Goal: Information Seeking & Learning: Compare options

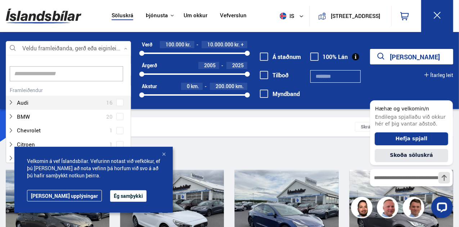
scroll to position [107, 123]
click at [130, 52] on div at bounding box center [68, 48] width 125 height 14
click at [64, 73] on input at bounding box center [67, 73] width 114 height 15
click at [19, 75] on input at bounding box center [67, 73] width 114 height 15
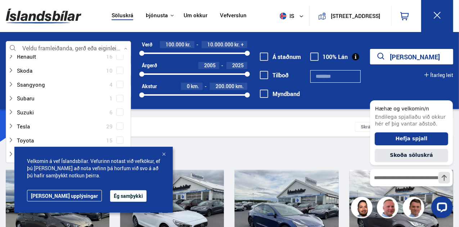
scroll to position [457, 0]
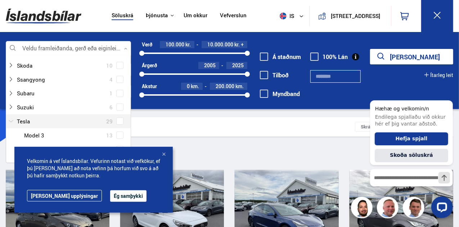
click at [22, 119] on div at bounding box center [61, 121] width 107 height 10
click at [20, 119] on div at bounding box center [61, 121] width 107 height 10
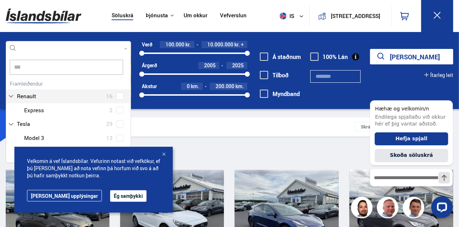
scroll to position [0, 0]
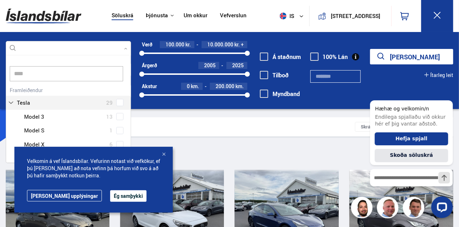
type input "*****"
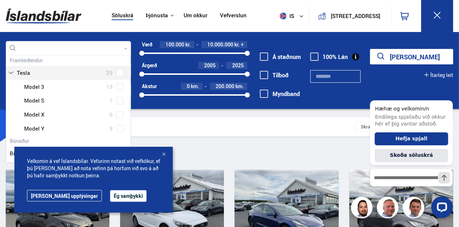
scroll to position [48, 0]
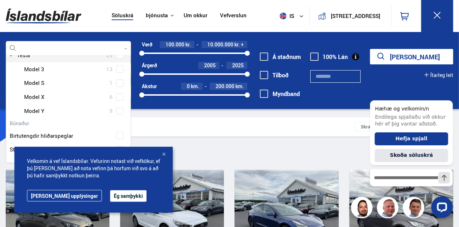
click at [106, 92] on div at bounding box center [75, 97] width 107 height 10
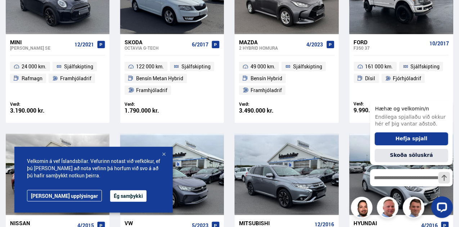
scroll to position [412, 0]
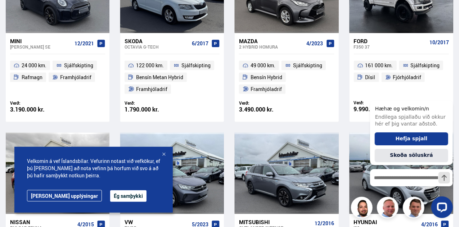
click at [110, 197] on button "Ég samþykki" at bounding box center [128, 197] width 36 height 12
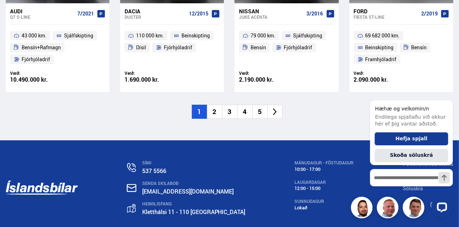
scroll to position [1171, 0]
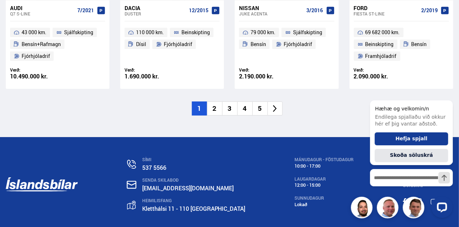
click at [220, 102] on li "2" at bounding box center [214, 109] width 15 height 14
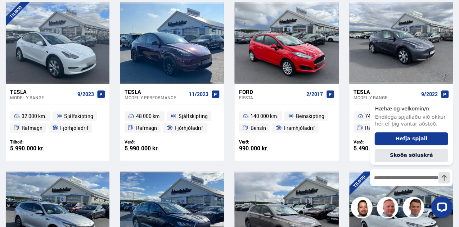
scroll to position [173, 0]
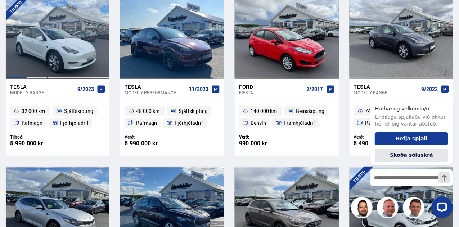
click at [65, 57] on div at bounding box center [57, 37] width 21 height 81
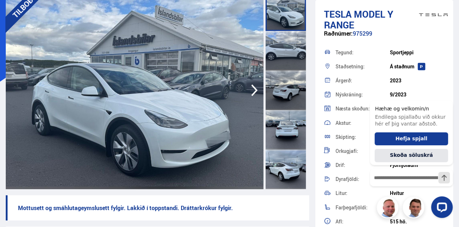
scroll to position [72, 0]
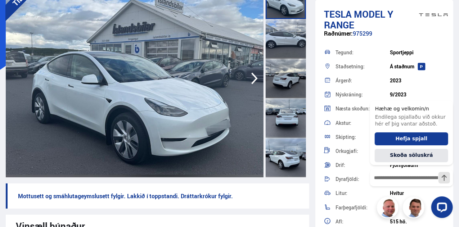
click at [257, 80] on icon "button" at bounding box center [255, 78] width 14 height 17
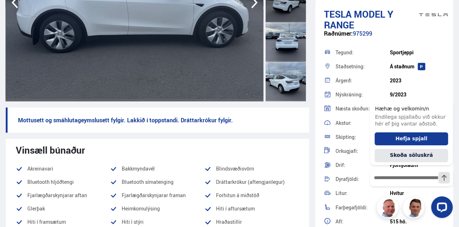
scroll to position [154, 0]
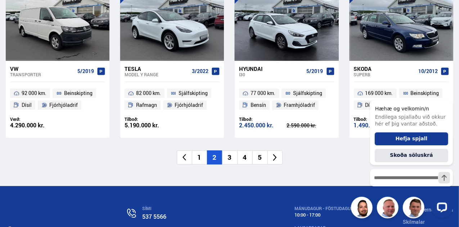
scroll to position [1083, 0]
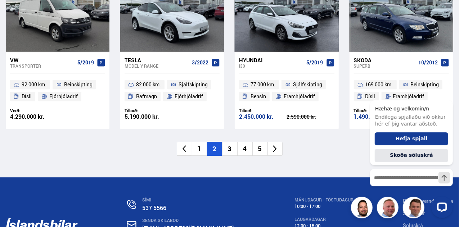
click at [231, 142] on li "3" at bounding box center [229, 149] width 15 height 14
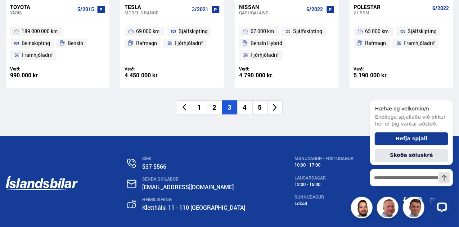
scroll to position [1149, 0]
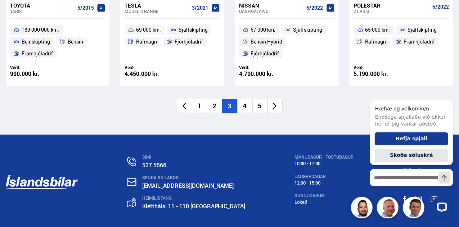
click at [247, 110] on li "4" at bounding box center [244, 106] width 15 height 14
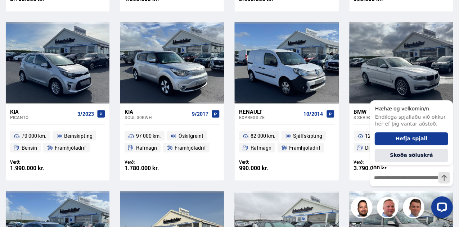
scroll to position [513, 0]
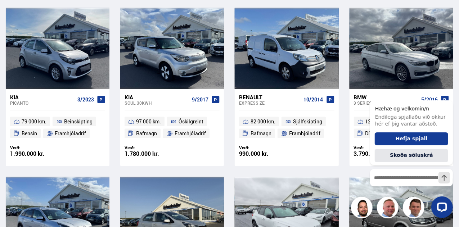
click at [306, 178] on div at bounding box center [308, 217] width 21 height 81
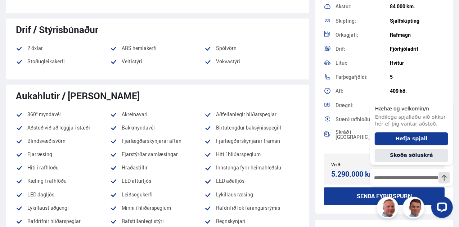
scroll to position [687, 0]
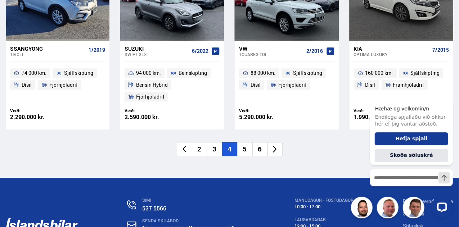
scroll to position [1095, 0]
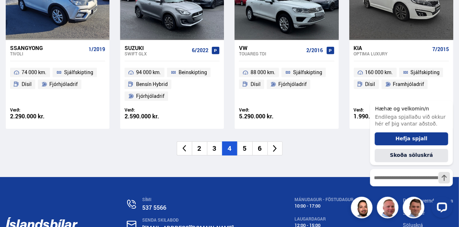
click at [245, 142] on li "5" at bounding box center [244, 149] width 15 height 14
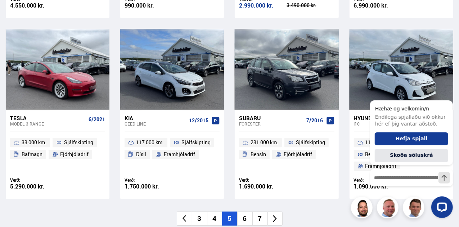
scroll to position [1038, 0]
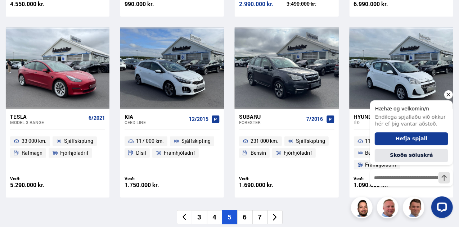
click at [449, 94] on icon "Hide greeting" at bounding box center [449, 95] width 4 height 4
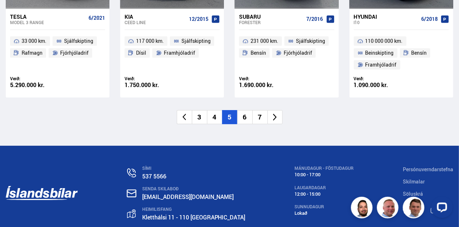
scroll to position [1139, 0]
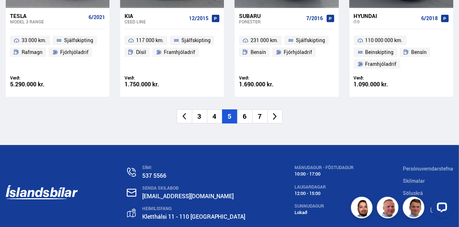
click at [245, 116] on li "6" at bounding box center [244, 117] width 15 height 14
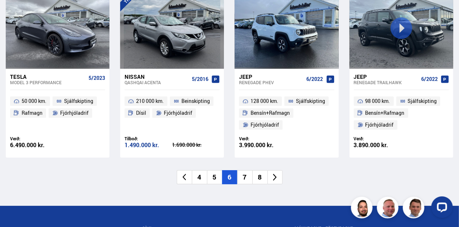
scroll to position [1067, 0]
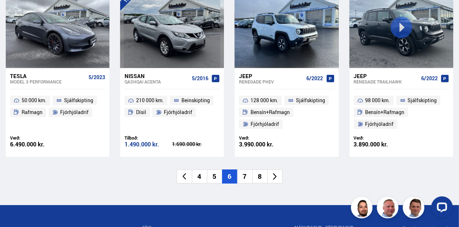
click at [245, 177] on li "7" at bounding box center [244, 177] width 15 height 14
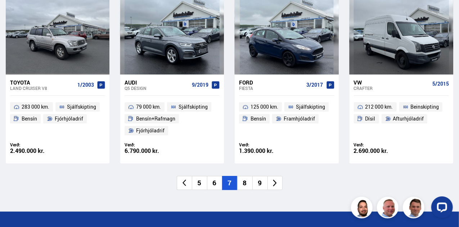
scroll to position [1038, 0]
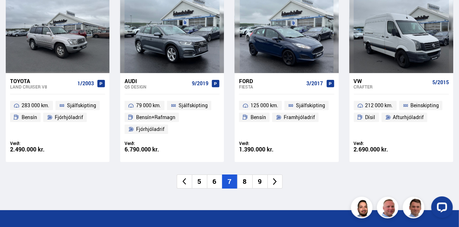
click at [244, 182] on li "8" at bounding box center [244, 182] width 15 height 14
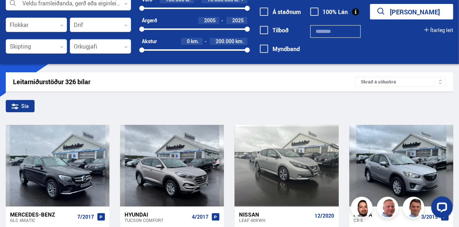
scroll to position [18, 0]
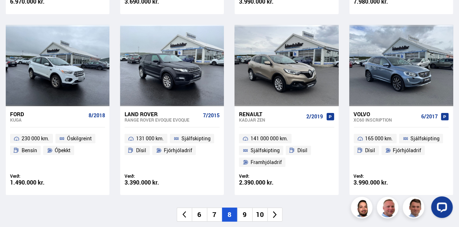
scroll to position [1067, 0]
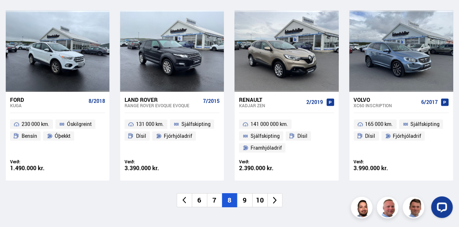
click at [246, 194] on li "9" at bounding box center [244, 201] width 15 height 14
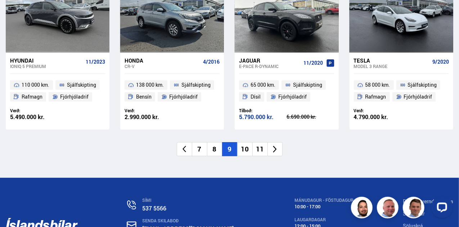
scroll to position [1096, 0]
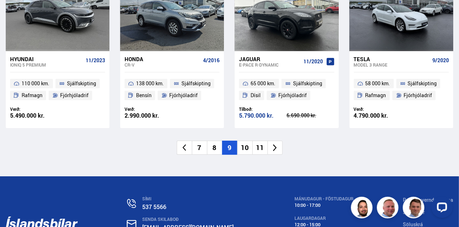
click at [249, 147] on li "10" at bounding box center [244, 148] width 15 height 14
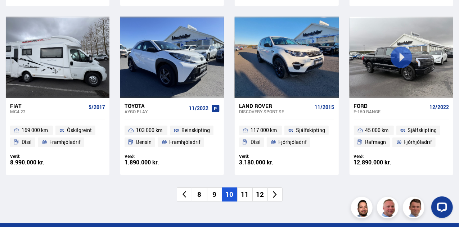
scroll to position [1038, 0]
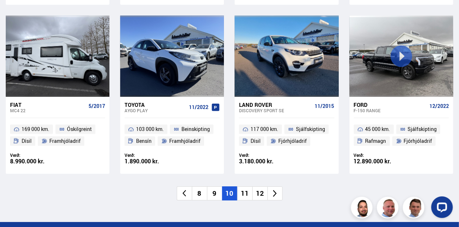
click at [246, 193] on li "11" at bounding box center [244, 194] width 15 height 14
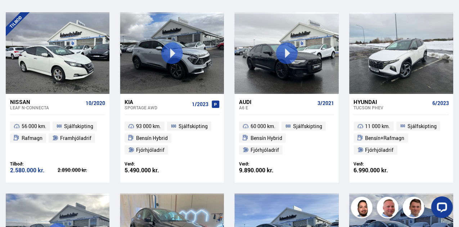
scroll to position [159, 0]
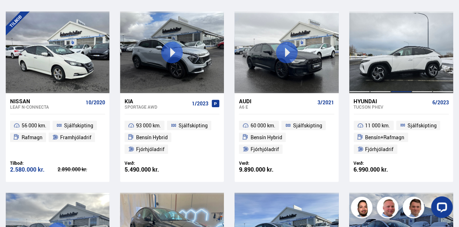
click at [401, 62] on div at bounding box center [401, 52] width 21 height 81
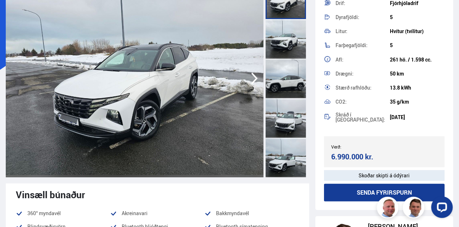
scroll to position [146, 0]
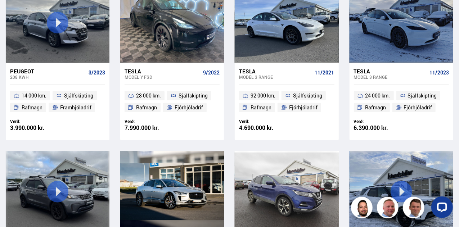
scroll to position [370, 0]
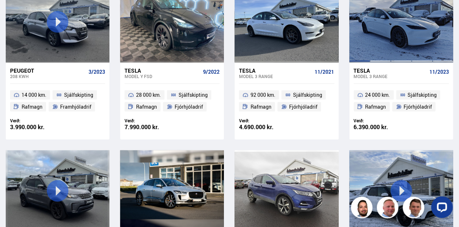
click at [397, 46] on div at bounding box center [401, 21] width 21 height 81
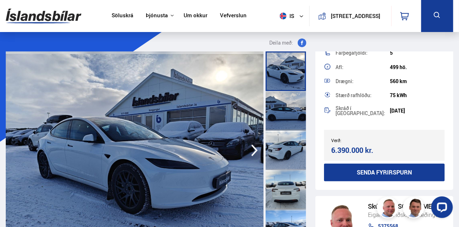
scroll to position [199, 0]
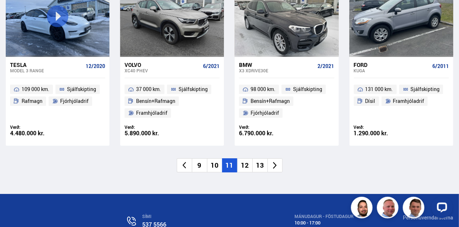
scroll to position [1067, 0]
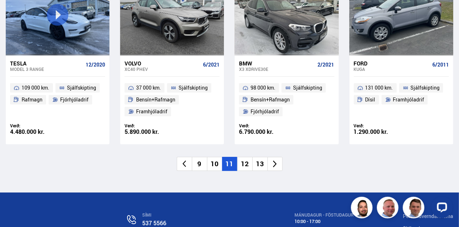
click at [245, 164] on li "12" at bounding box center [244, 164] width 15 height 14
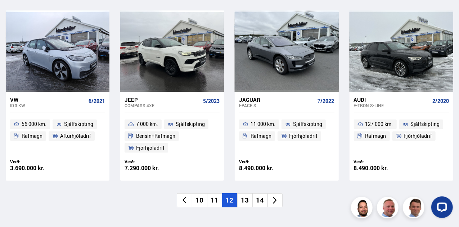
scroll to position [1081, 0]
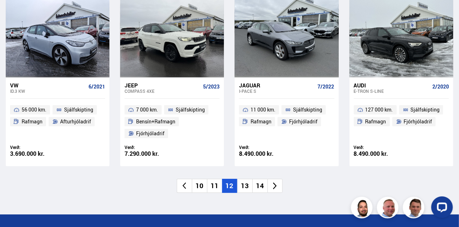
click at [248, 179] on li "13" at bounding box center [244, 186] width 15 height 14
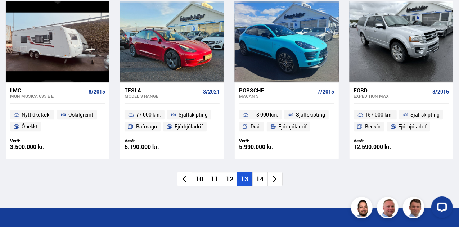
scroll to position [1067, 0]
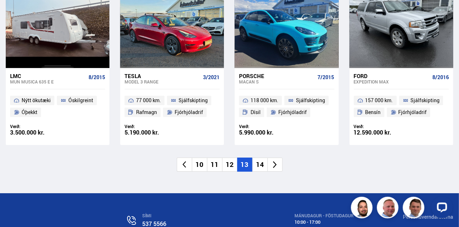
click at [259, 161] on li "14" at bounding box center [260, 165] width 15 height 14
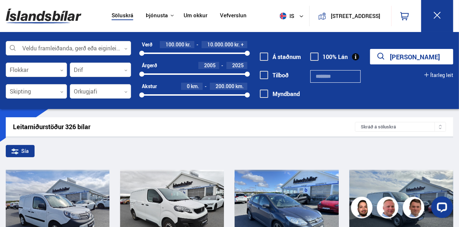
click at [419, 58] on button "[PERSON_NAME]" at bounding box center [411, 56] width 83 height 15
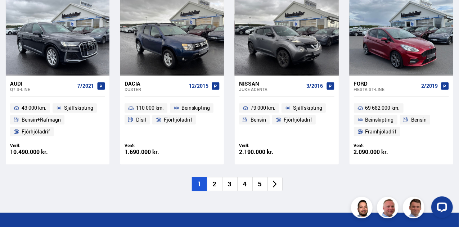
scroll to position [1096, 0]
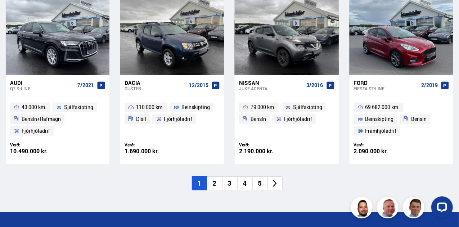
click at [220, 177] on li "2" at bounding box center [214, 184] width 15 height 14
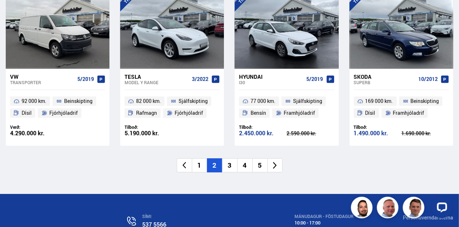
scroll to position [1067, 0]
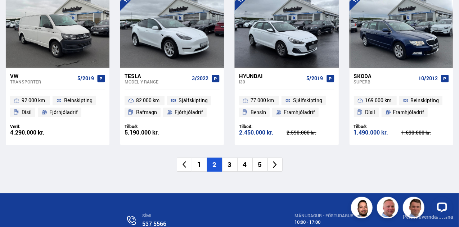
click at [228, 158] on li "3" at bounding box center [229, 165] width 15 height 14
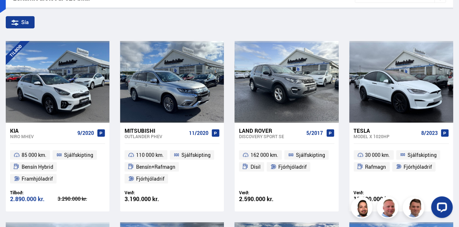
scroll to position [130, 0]
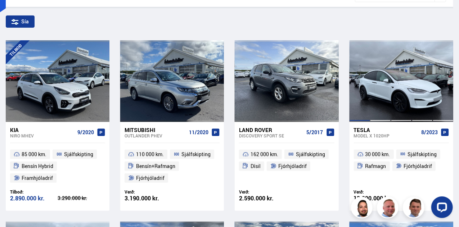
click at [404, 105] on div at bounding box center [401, 80] width 21 height 81
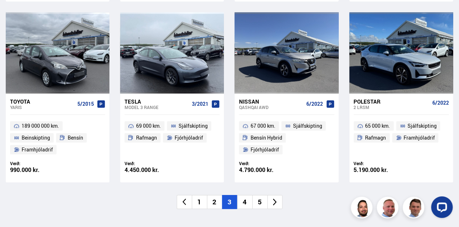
scroll to position [1054, 0]
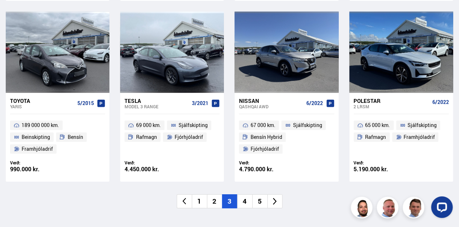
click at [245, 201] on li "4" at bounding box center [244, 202] width 15 height 14
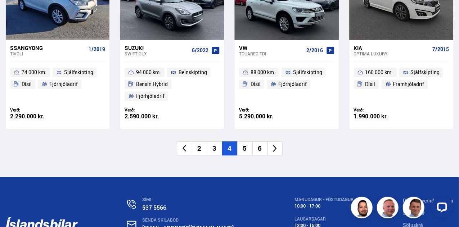
scroll to position [1096, 0]
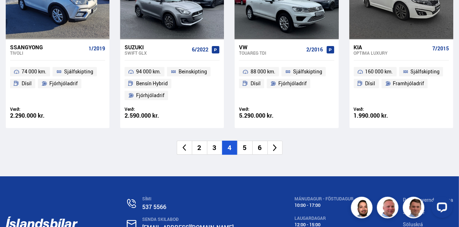
click at [246, 141] on li "5" at bounding box center [244, 148] width 15 height 14
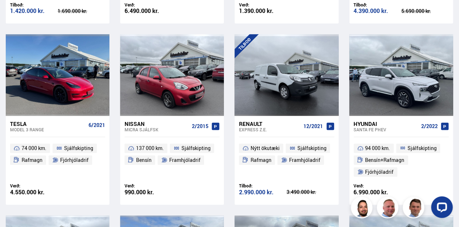
scroll to position [850, 0]
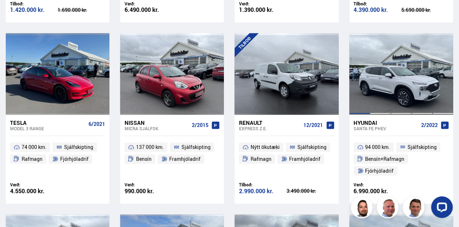
click at [395, 80] on div at bounding box center [401, 73] width 21 height 81
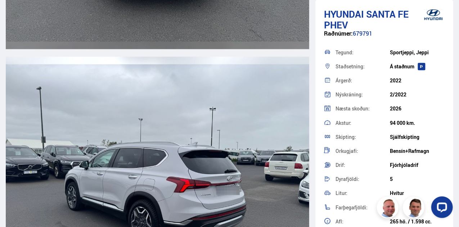
scroll to position [1922, 0]
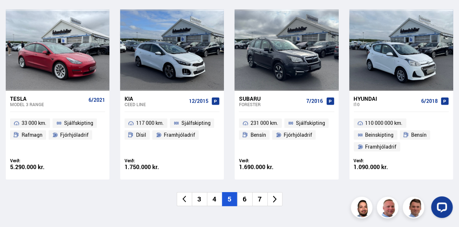
scroll to position [1061, 0]
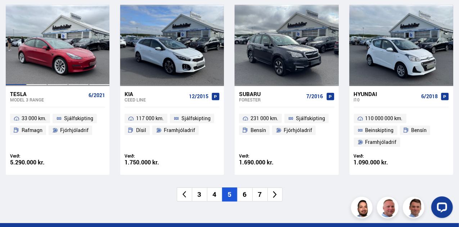
click at [69, 62] on div at bounding box center [78, 45] width 21 height 81
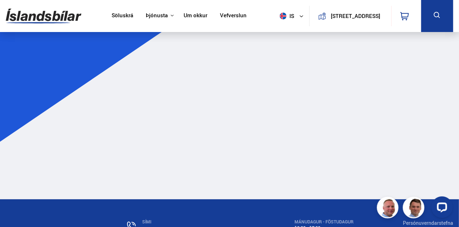
click at [70, 72] on main at bounding box center [229, 119] width 459 height 159
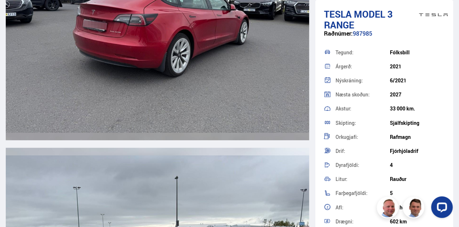
scroll to position [1485, 0]
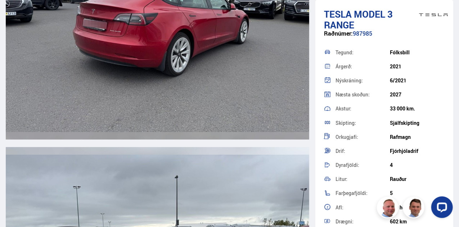
click at [436, 101] on div "Næsta skoðun: 2027" at bounding box center [384, 95] width 121 height 14
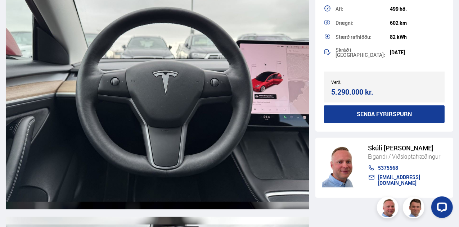
scroll to position [2918, 0]
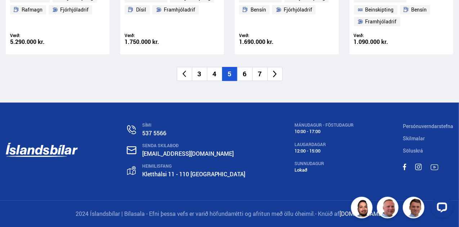
scroll to position [1138, 0]
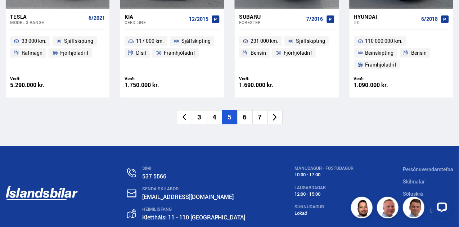
click at [236, 171] on div "SÍMI 537 5566 SENDA SKILABOÐ [EMAIL_ADDRESS][DOMAIN_NAME] [STREET_ADDRESS] MÁNU…" at bounding box center [229, 195] width 459 height 98
click at [239, 168] on div "SÍMI 537 5566 SENDA SKILABOÐ [EMAIL_ADDRESS][DOMAIN_NAME] [STREET_ADDRESS] MÁNU…" at bounding box center [229, 195] width 459 height 98
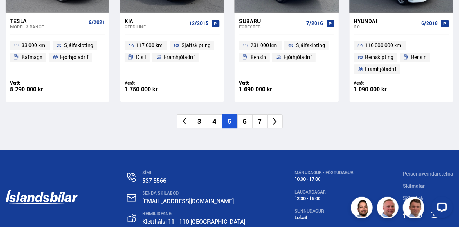
scroll to position [1181, 0]
